Goal: Find specific page/section

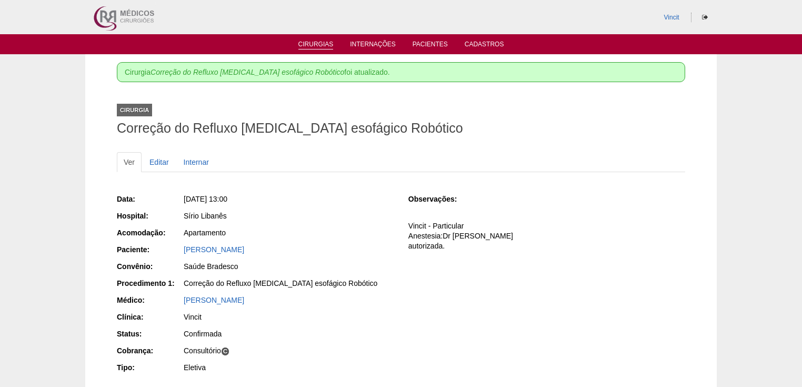
click at [313, 44] on link "Cirurgias" at bounding box center [316, 45] width 35 height 9
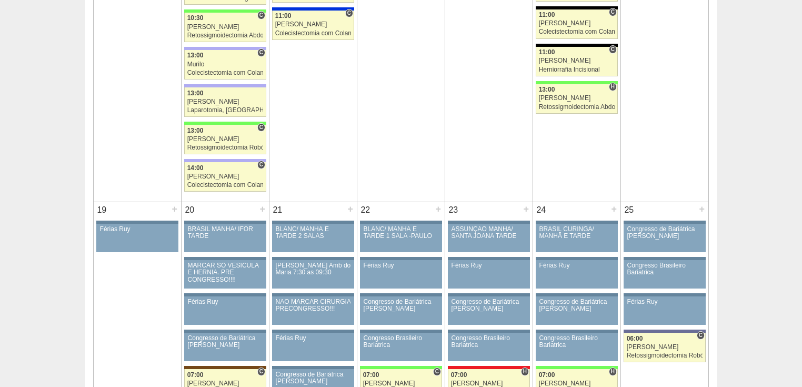
scroll to position [1727, 0]
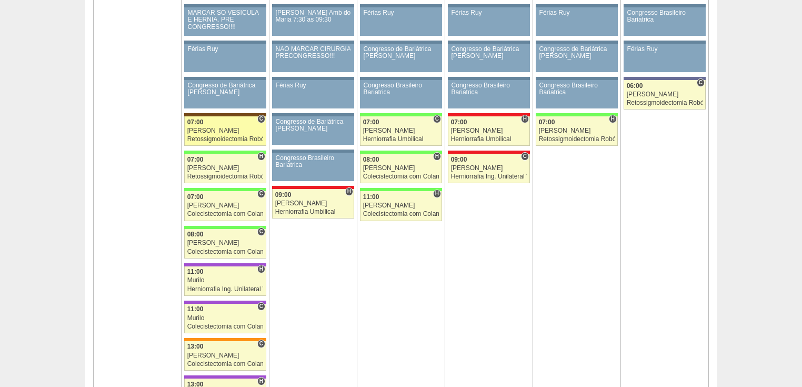
click at [219, 136] on div "Retossigmoidectomia Robótica" at bounding box center [225, 139] width 76 height 7
